Goal: Navigation & Orientation: Find specific page/section

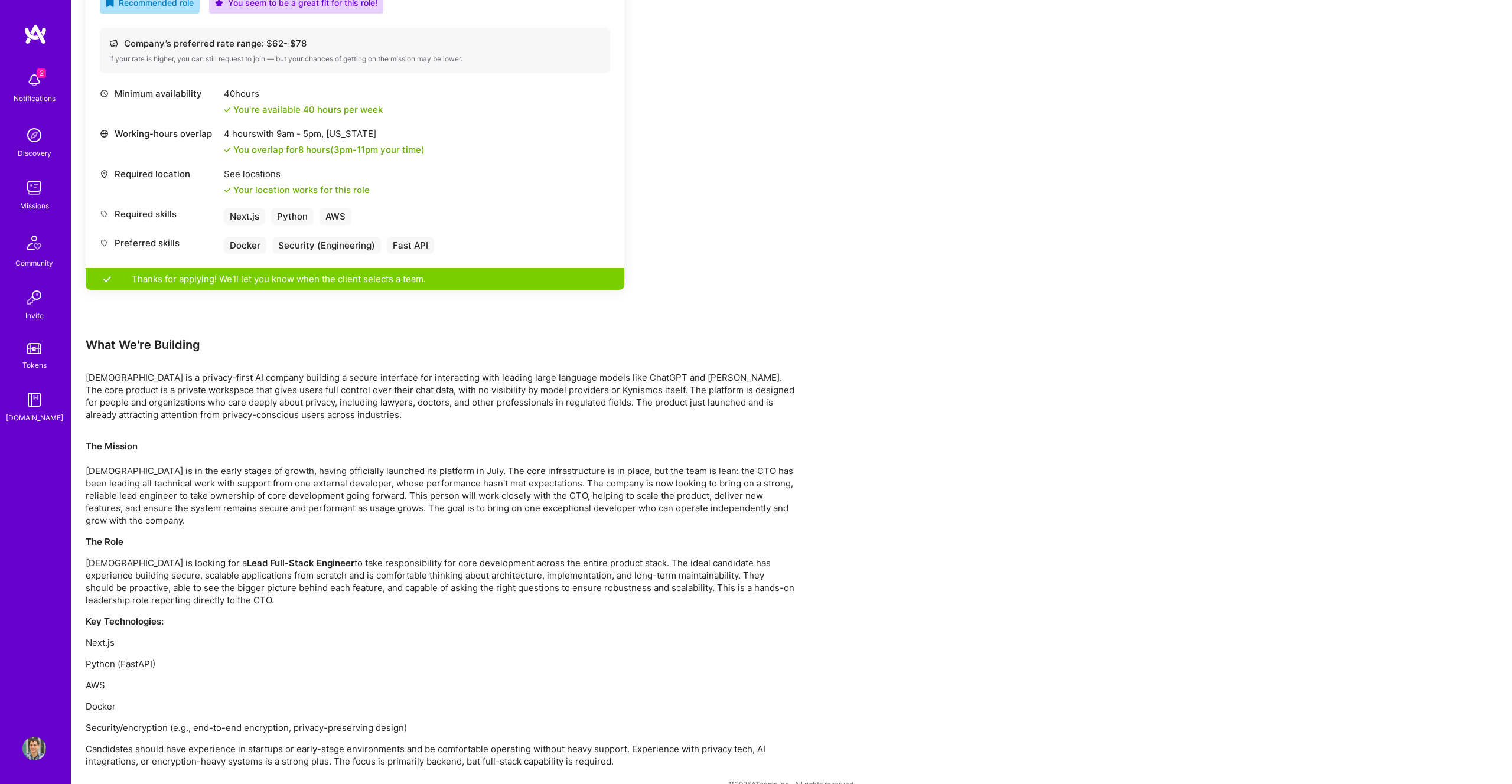
scroll to position [464, 0]
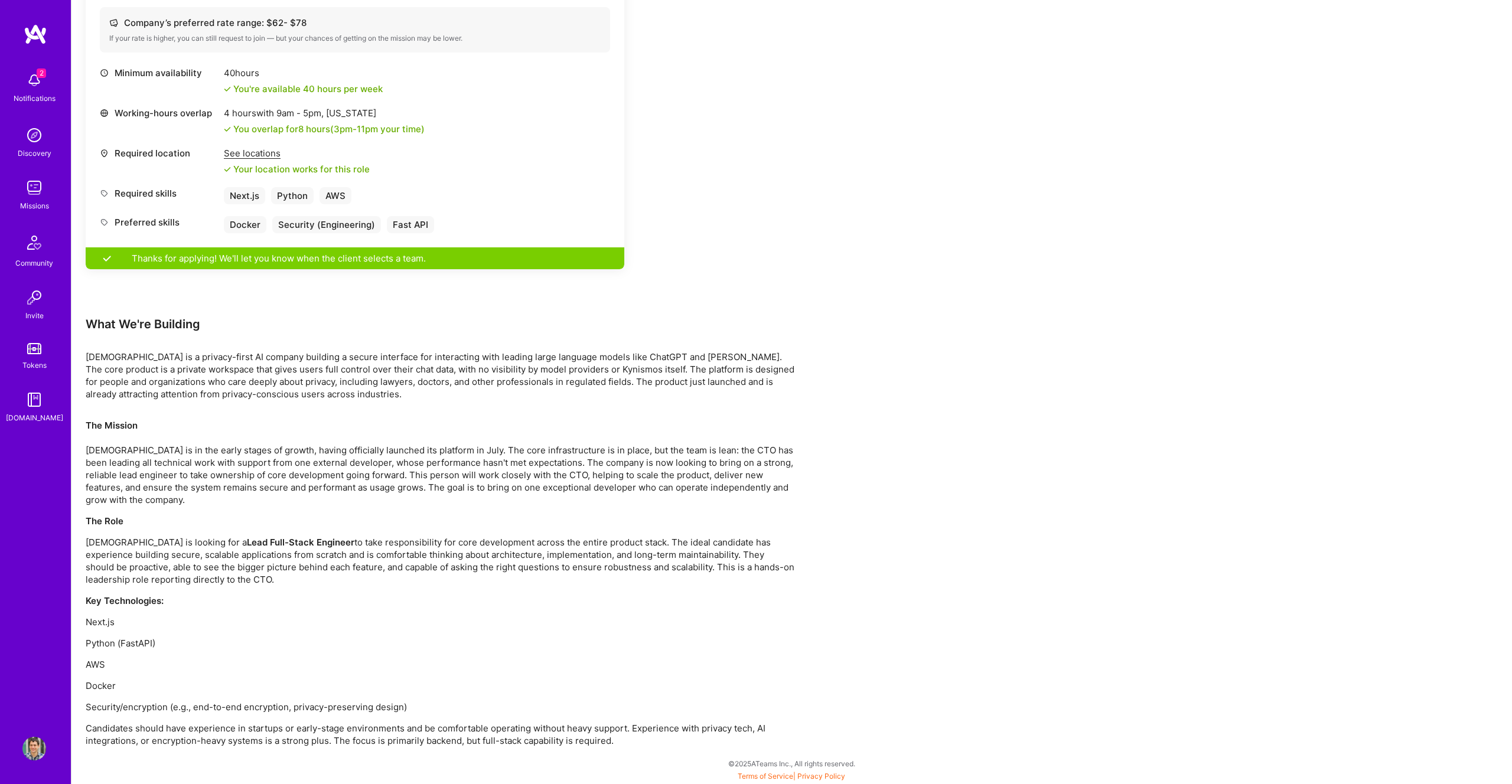
click at [335, 254] on div "Thanks for applying! We'll let you know when the client selects a team." at bounding box center [355, 259] width 539 height 22
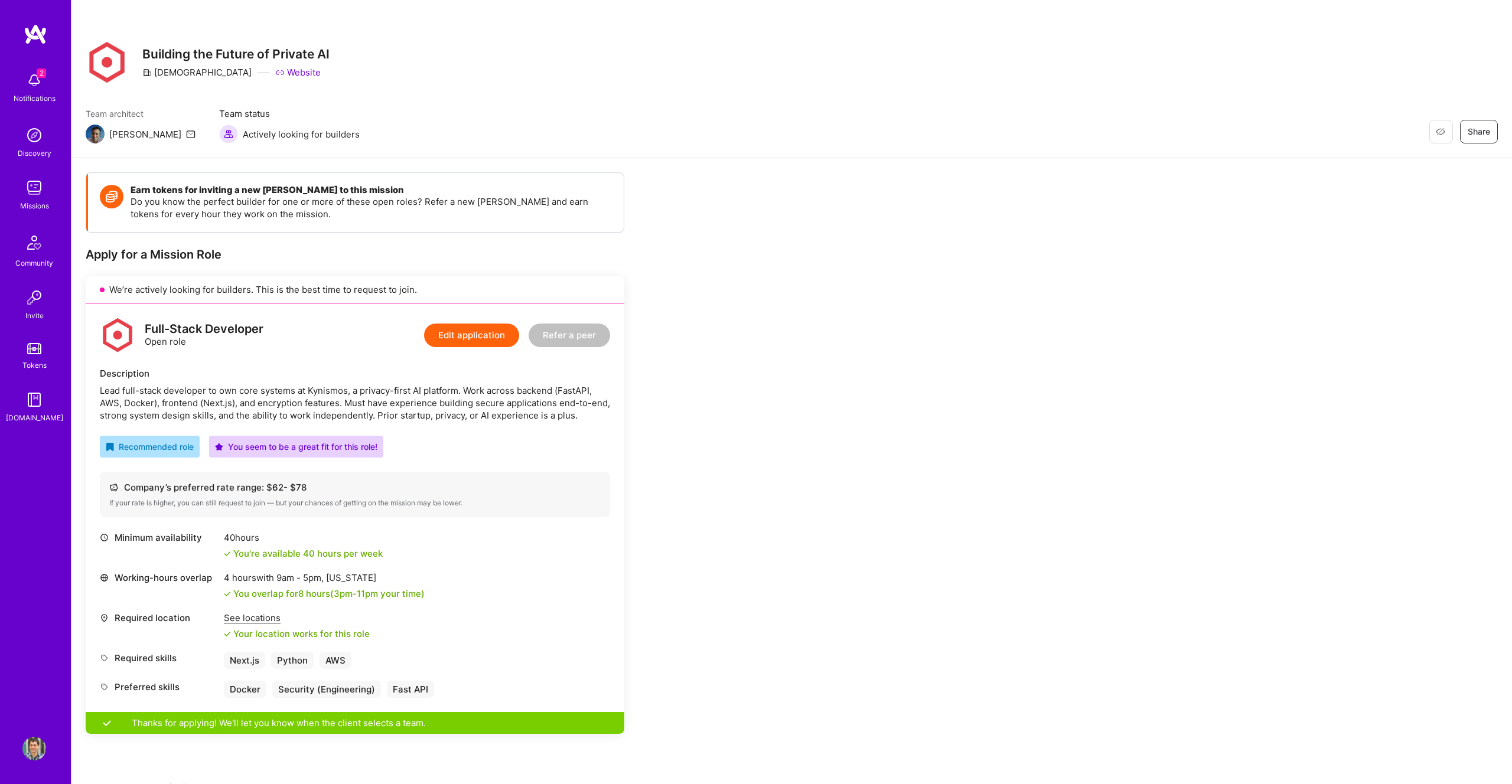
click at [43, 87] on img at bounding box center [34, 81] width 24 height 24
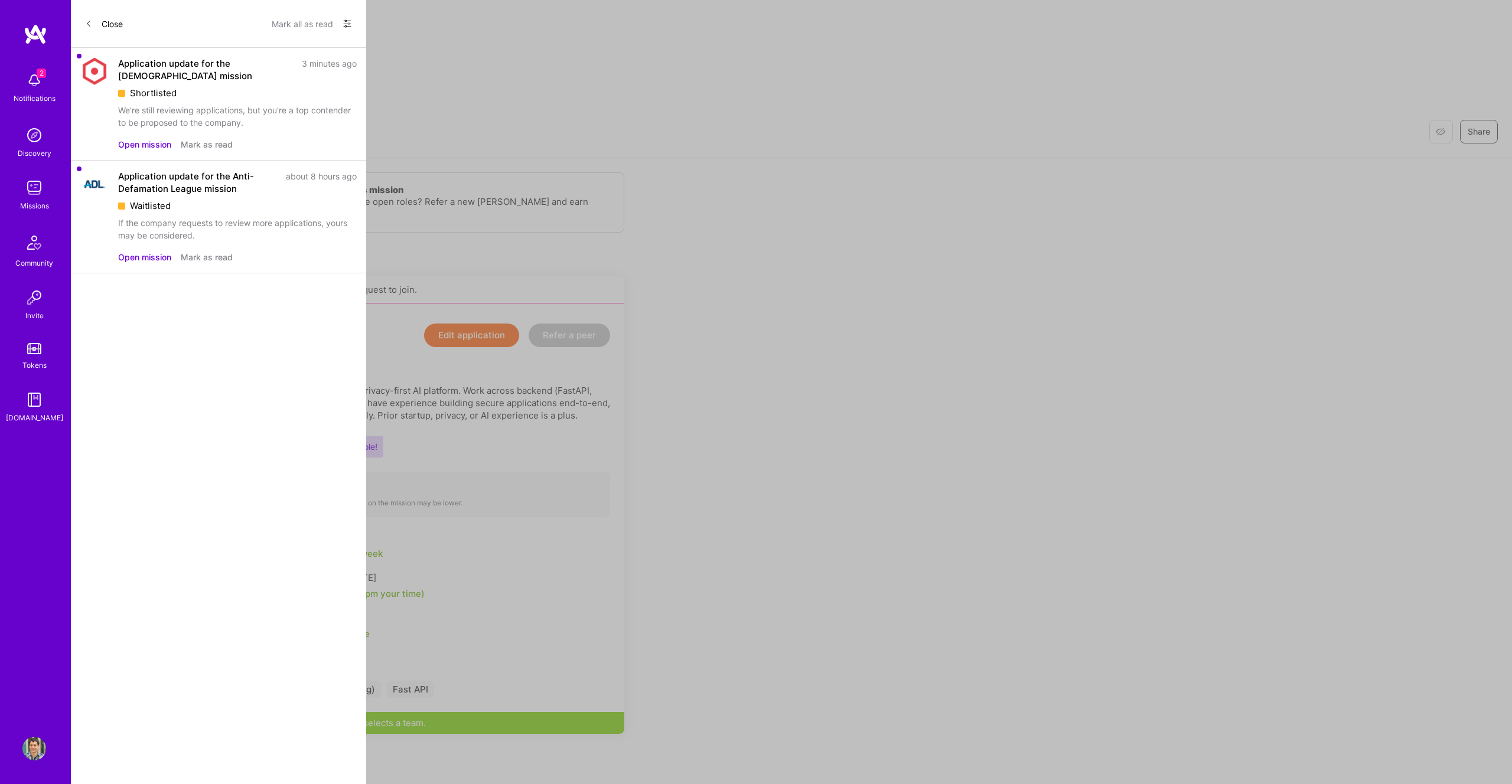
click at [293, 21] on button "Mark all as read" at bounding box center [302, 23] width 61 height 19
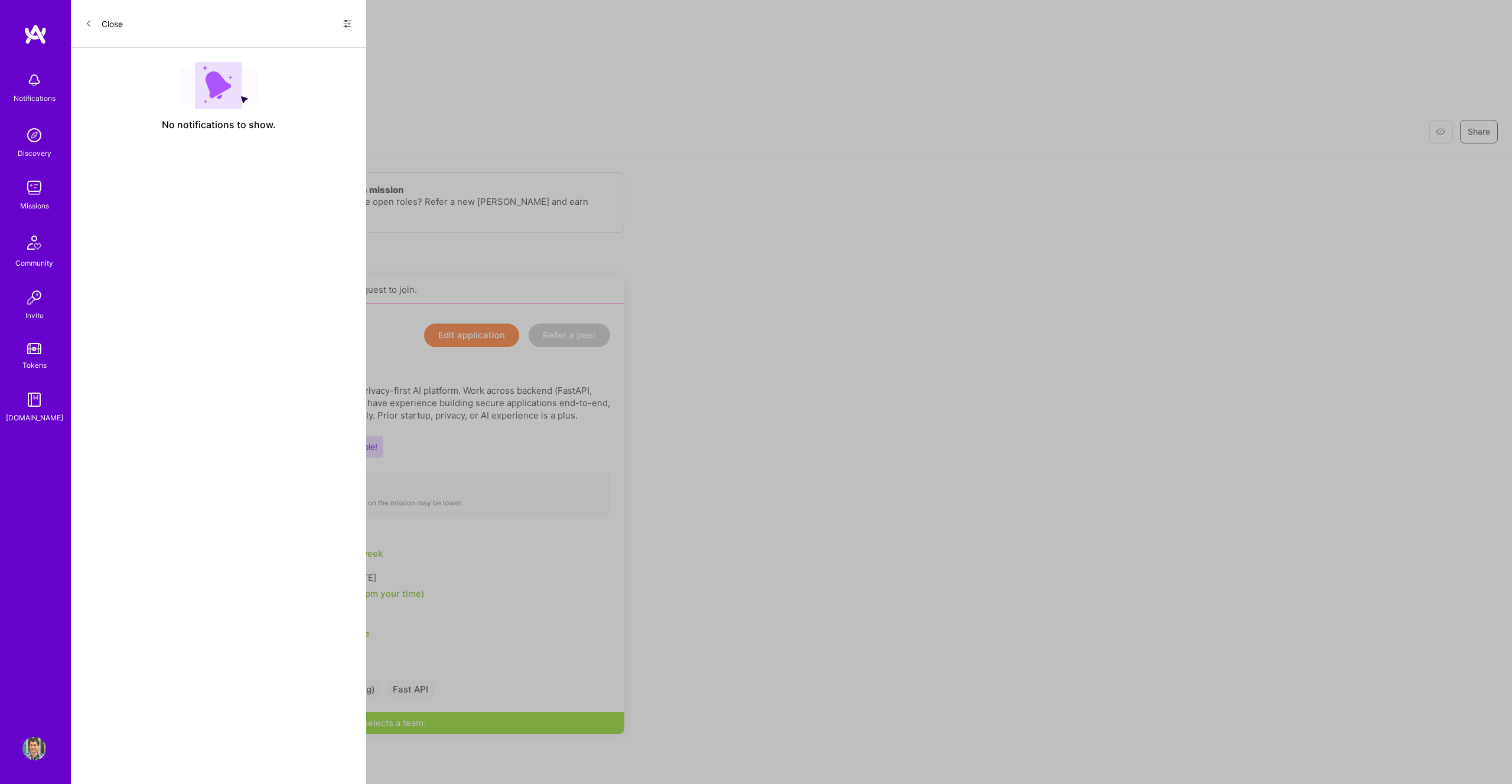
click at [543, 100] on div "Notifications Discovery Missions Community Invite Tokens [DOMAIN_NAME] Profile …" at bounding box center [756, 621] width 1512 height 1242
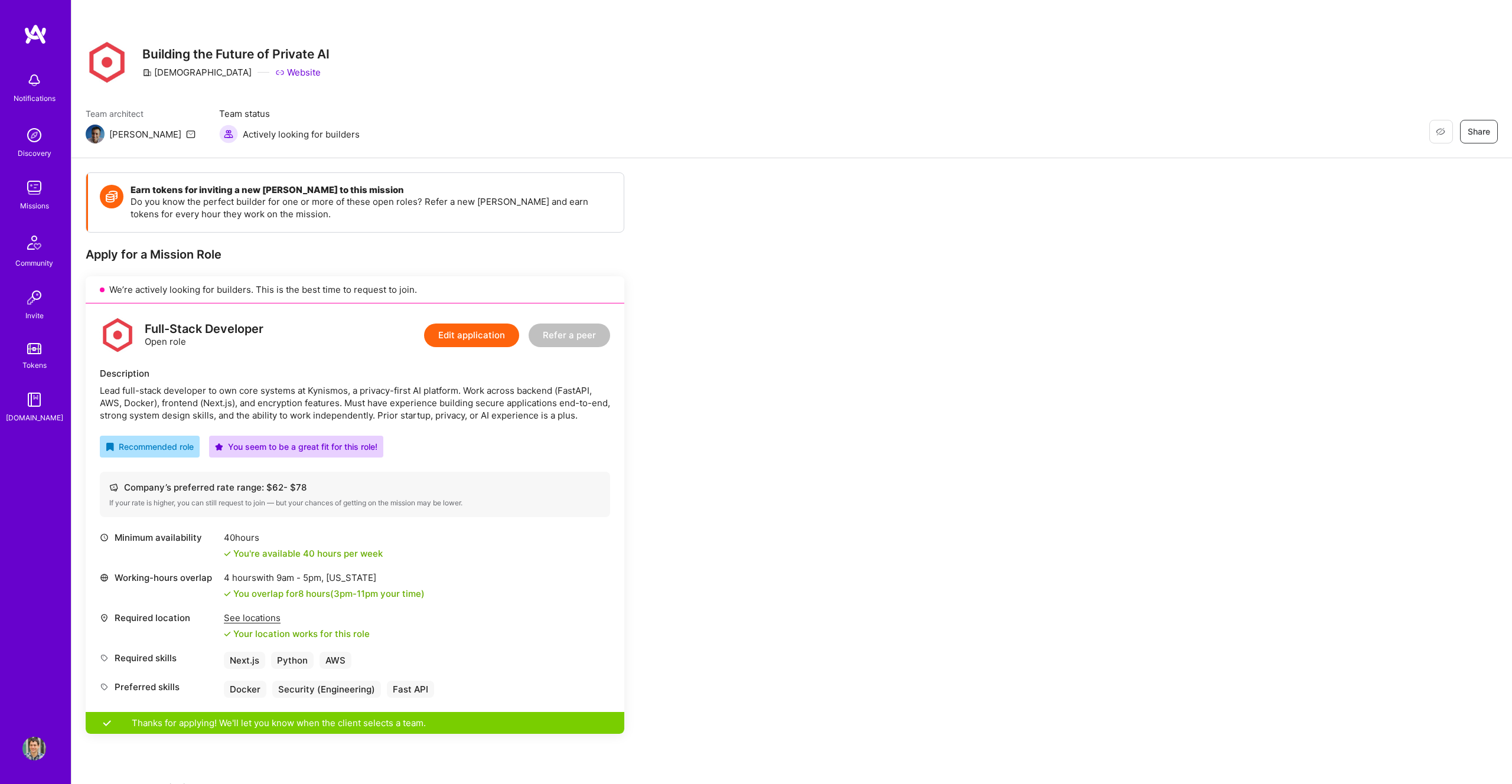
click at [1459, 422] on div "Earn tokens for inviting a new [PERSON_NAME] to this mission Do you know the pe…" at bounding box center [792, 703] width 1441 height 1091
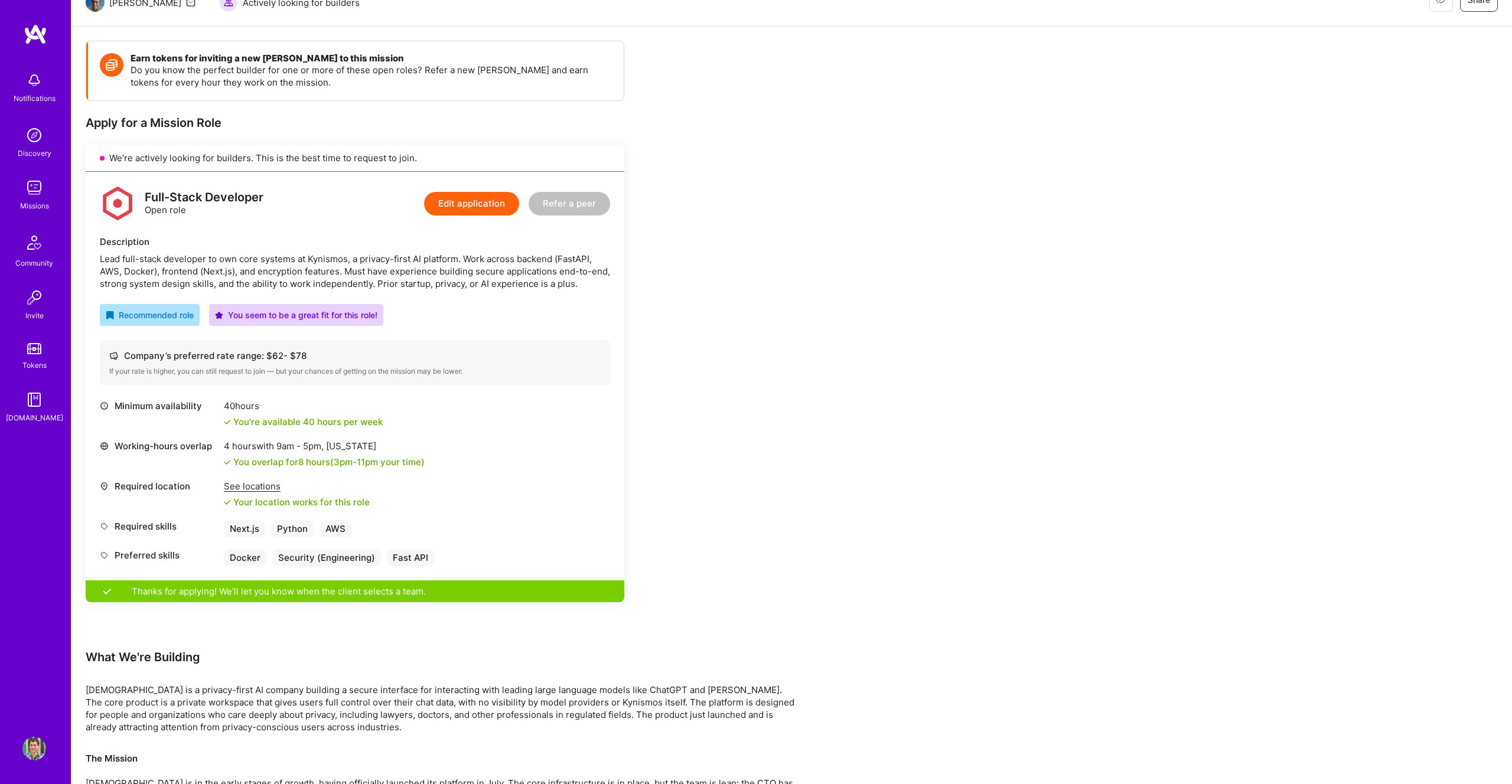
scroll to position [158, 0]
